Goal: Use online tool/utility

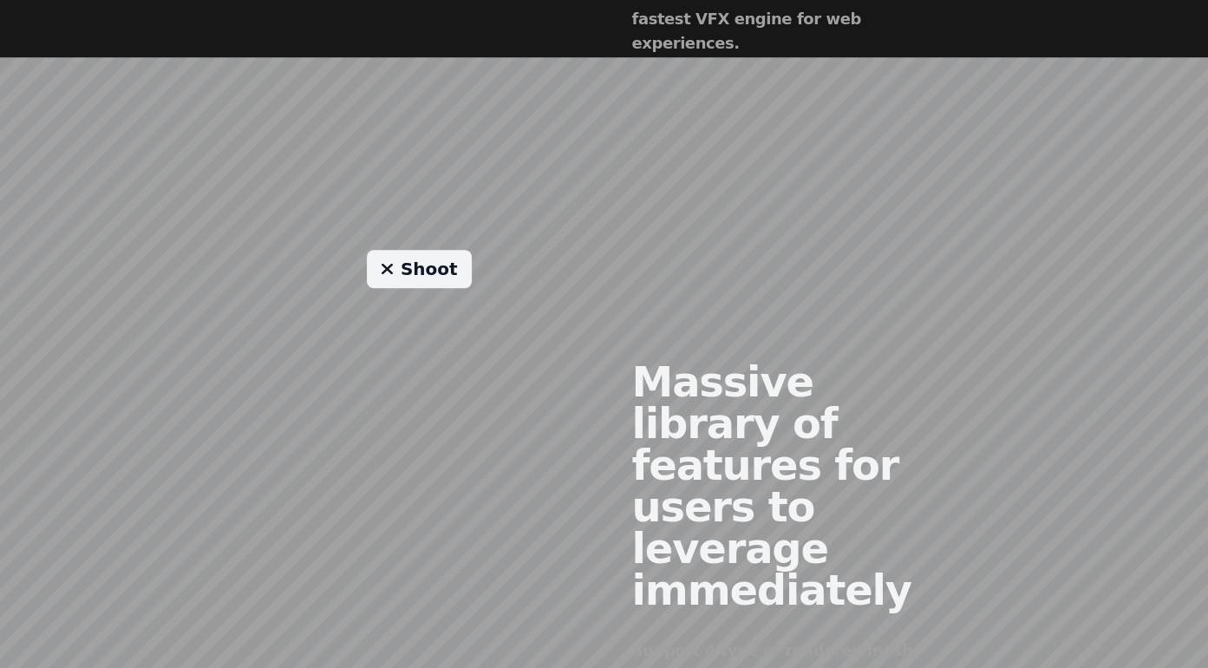
scroll to position [1214, 0]
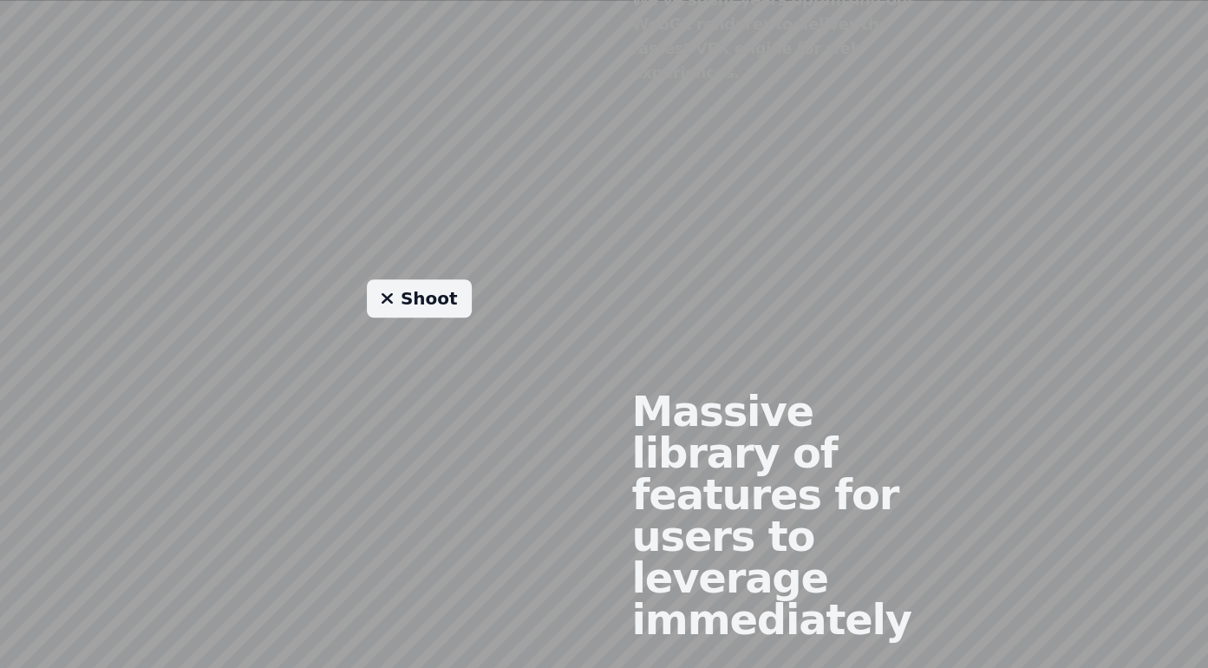
click at [421, 279] on link "Shoot" at bounding box center [419, 298] width 105 height 38
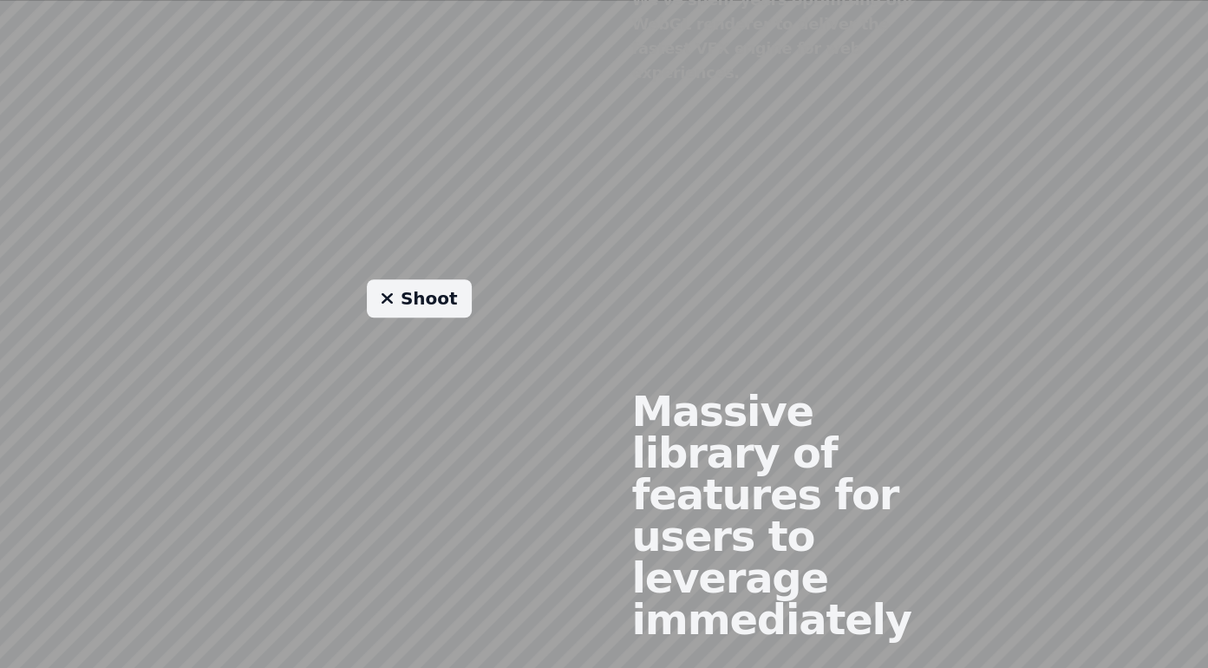
click at [421, 279] on link "Shoot" at bounding box center [419, 298] width 105 height 38
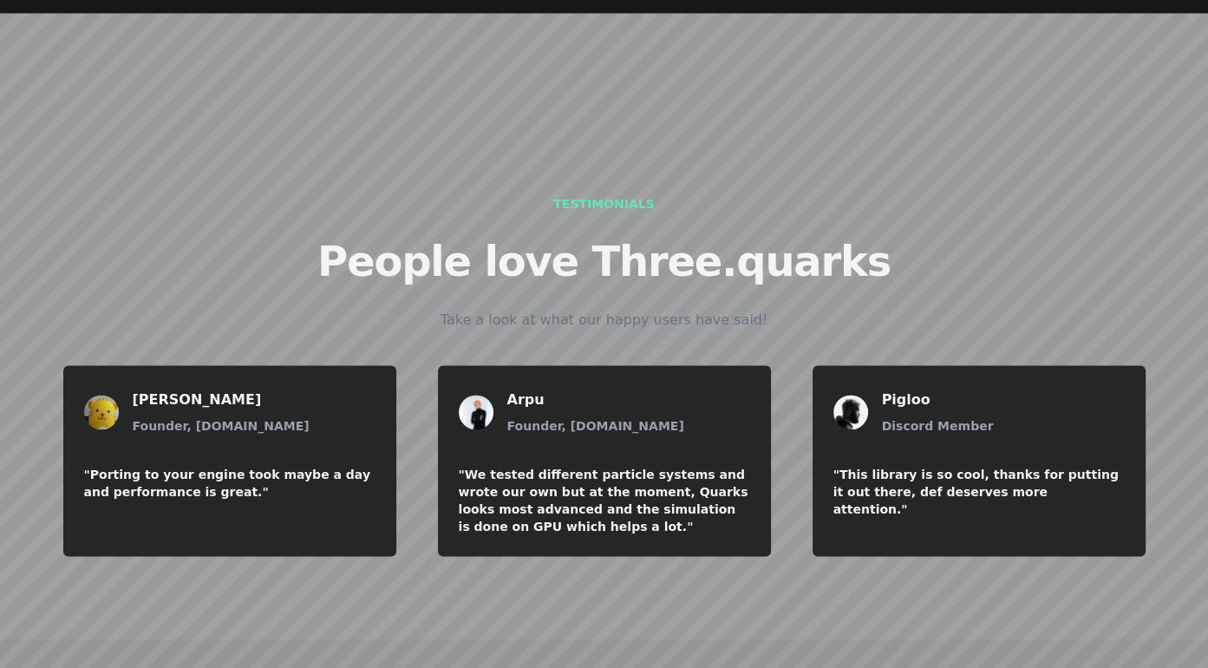
scroll to position [2113, 0]
